Goal: Book appointment/travel/reservation

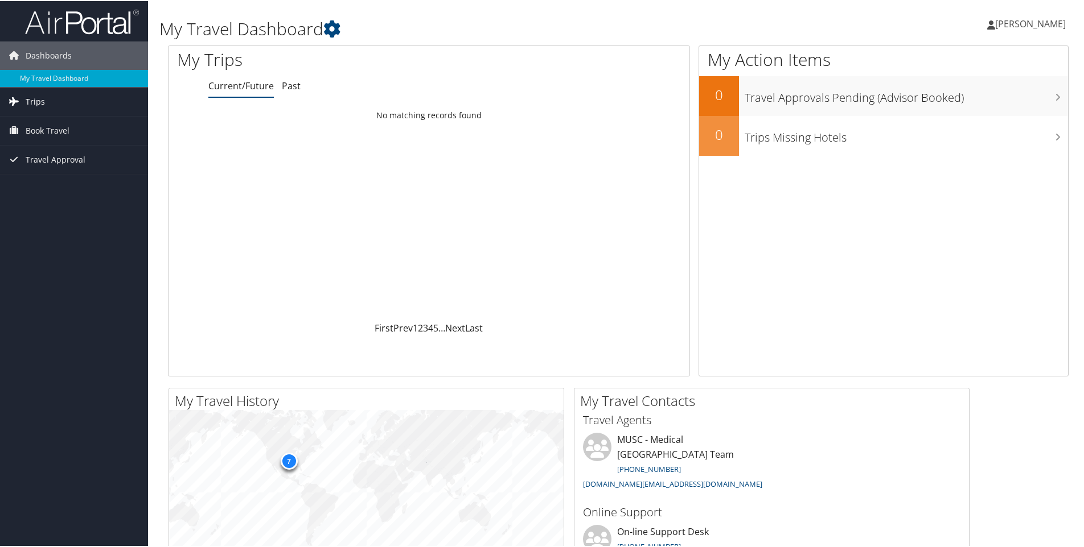
click at [29, 102] on span "Trips" at bounding box center [35, 100] width 19 height 28
click at [62, 125] on link "Current/Future Trips" at bounding box center [74, 123] width 148 height 17
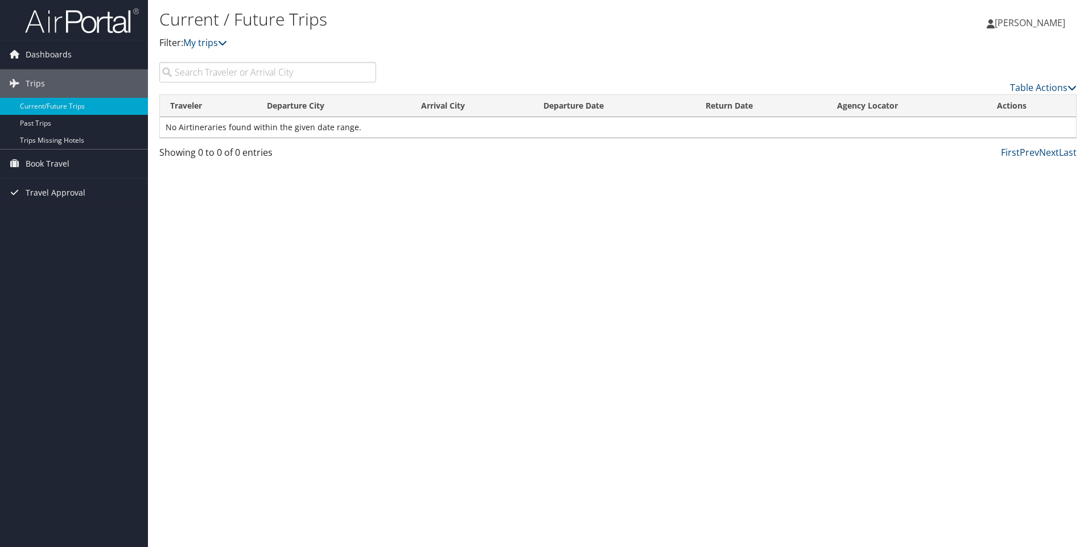
click at [287, 69] on input "search" at bounding box center [267, 72] width 217 height 20
type input "chicago"
click at [57, 163] on span "Book Travel" at bounding box center [48, 164] width 44 height 28
click at [111, 223] on link "Book/Manage Online Trips" at bounding box center [74, 220] width 148 height 17
